Goal: Book appointment/travel/reservation

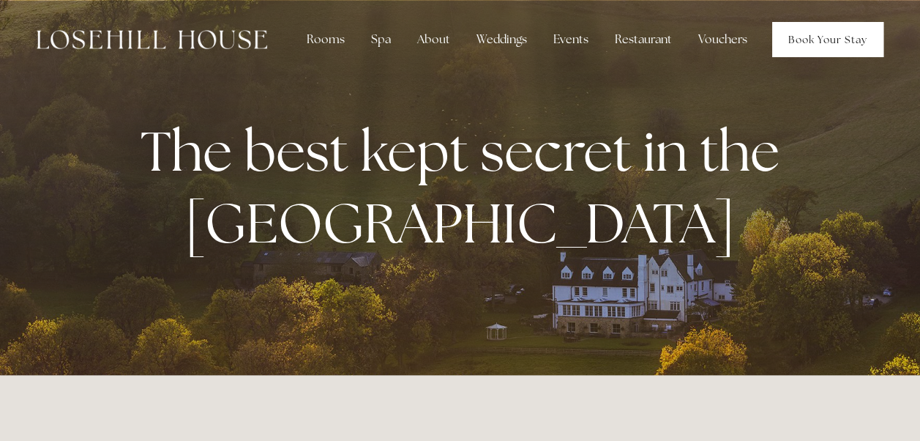
click at [856, 45] on link "Book Your Stay" at bounding box center [827, 39] width 111 height 35
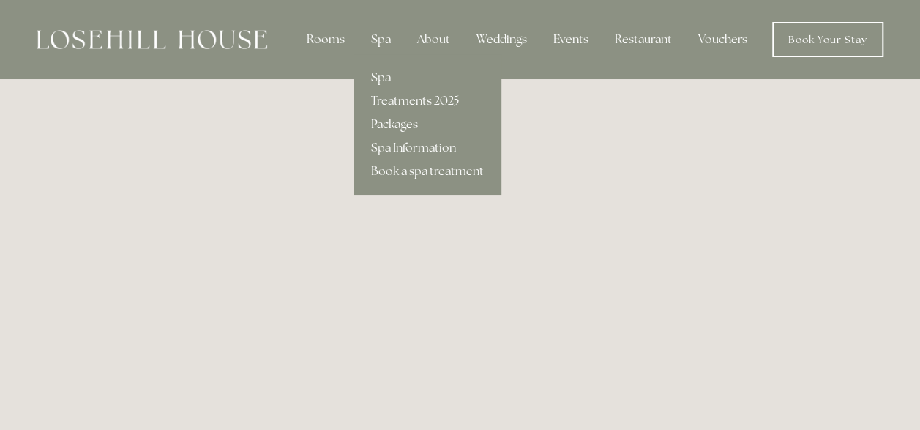
click at [409, 120] on link "Packages" at bounding box center [428, 124] width 148 height 23
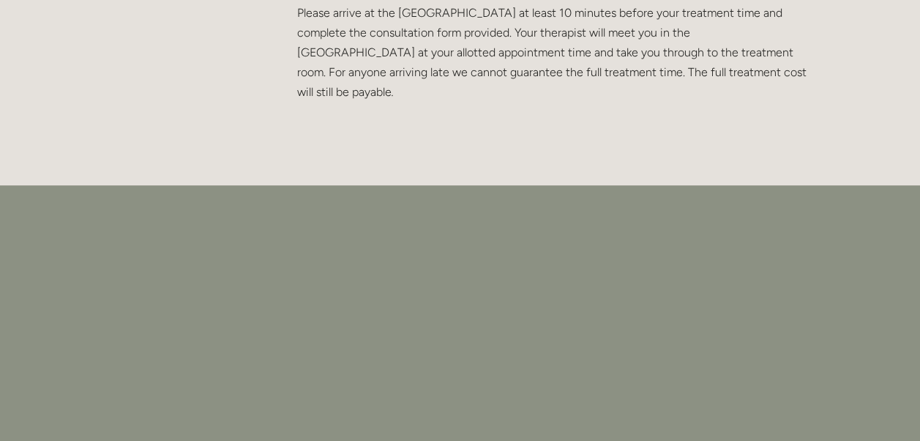
scroll to position [3084, 0]
